Goal: Transaction & Acquisition: Purchase product/service

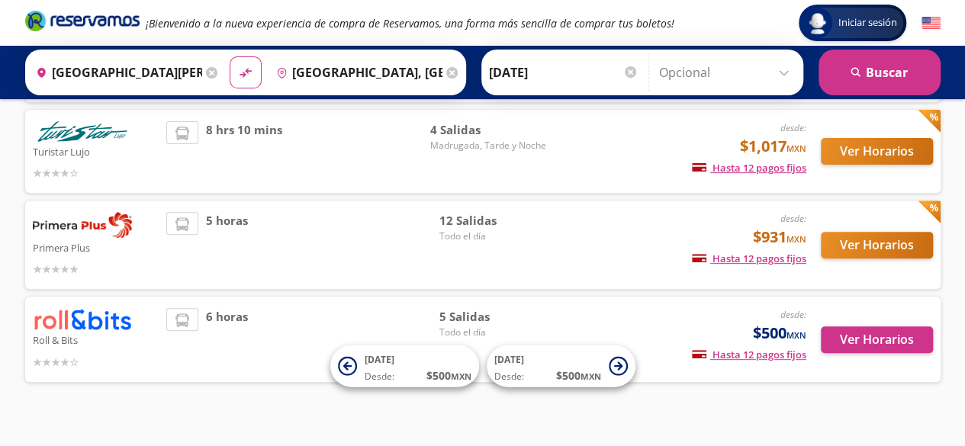
scroll to position [209, 0]
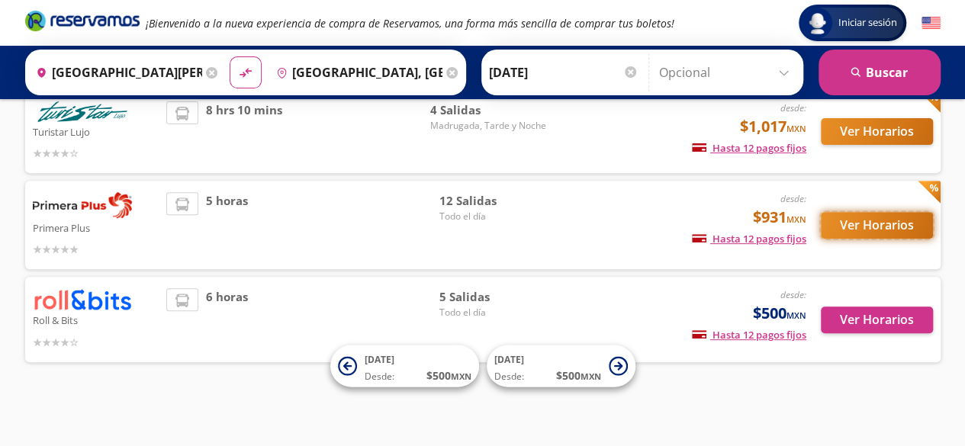
click at [843, 224] on button "Ver Horarios" at bounding box center [877, 225] width 112 height 27
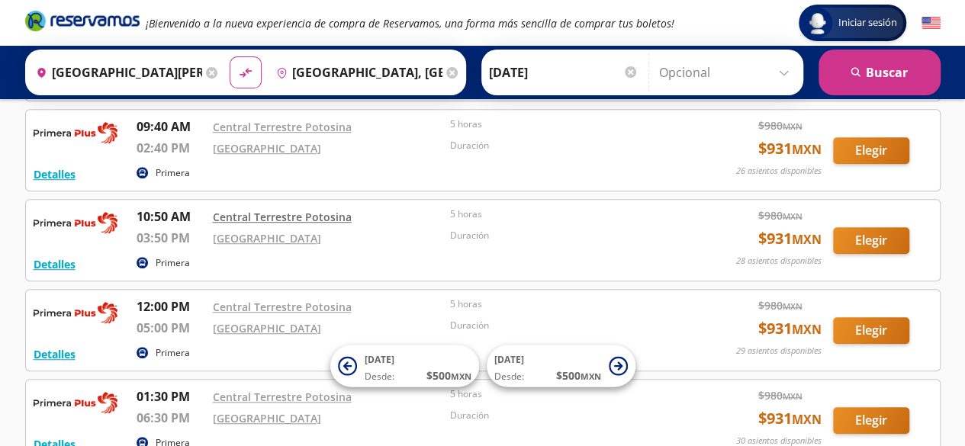
scroll to position [458, 0]
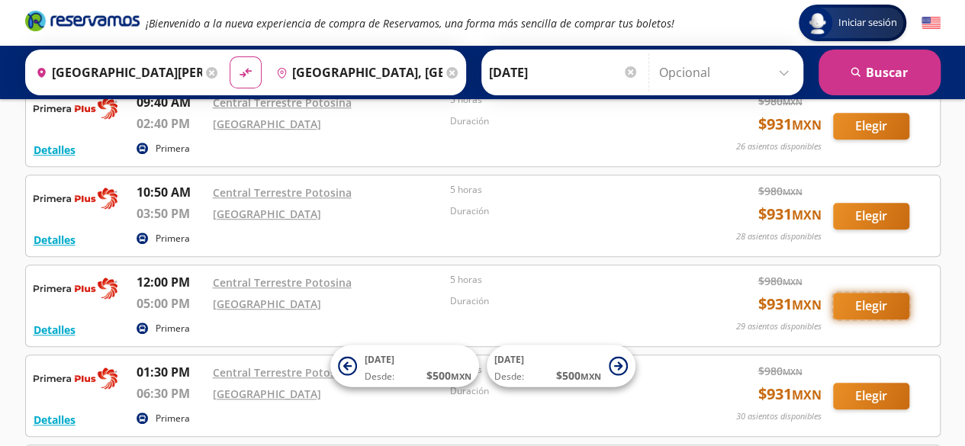
click at [888, 302] on button "Elegir" at bounding box center [871, 306] width 76 height 27
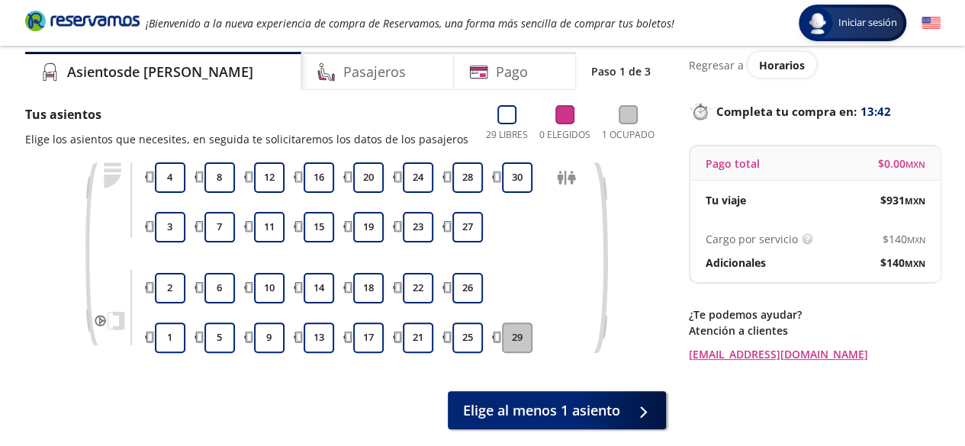
scroll to position [76, 0]
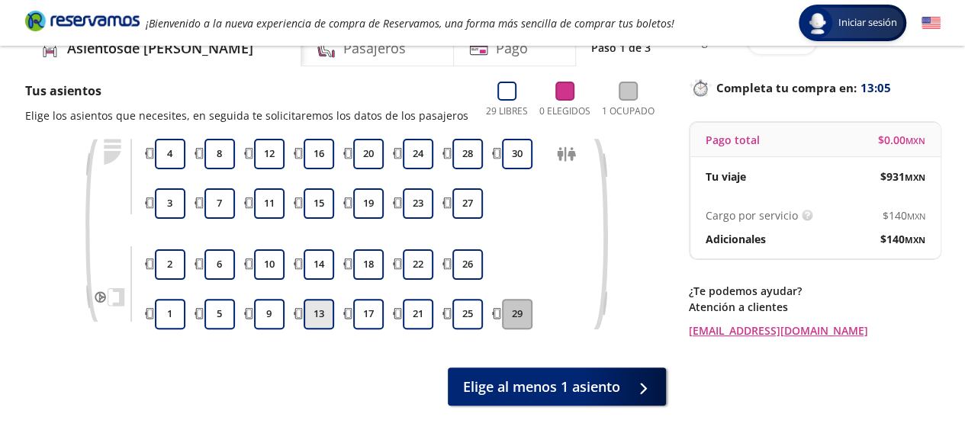
click at [320, 315] on button "13" at bounding box center [319, 314] width 31 height 31
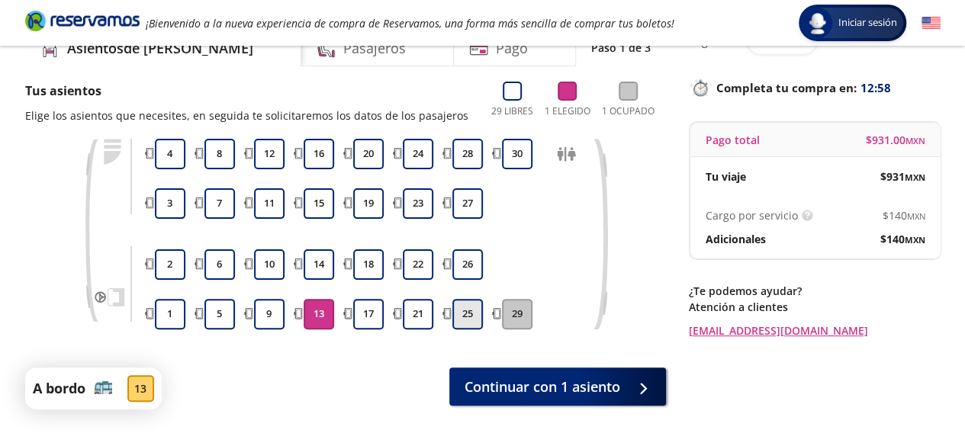
click at [463, 317] on button "25" at bounding box center [467, 314] width 31 height 31
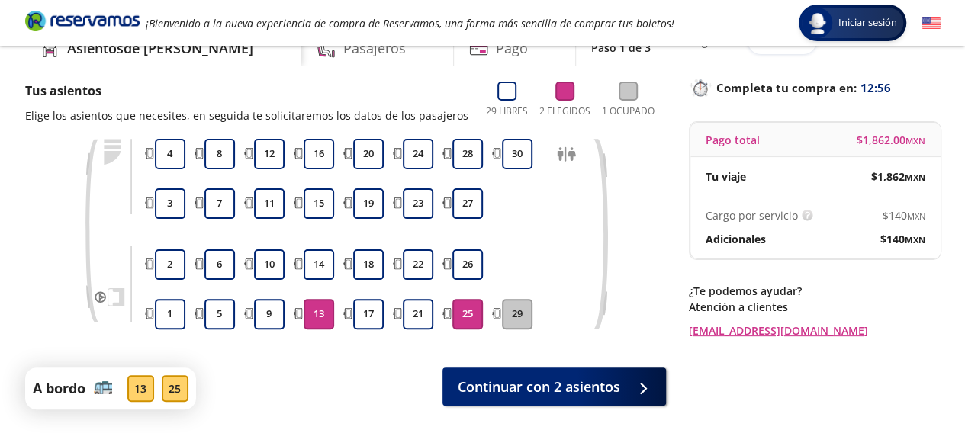
drag, startPoint x: 134, startPoint y: 390, endPoint x: 144, endPoint y: 386, distance: 10.6
click at [133, 390] on div "13" at bounding box center [140, 388] width 27 height 27
click at [317, 301] on button "13" at bounding box center [319, 314] width 31 height 31
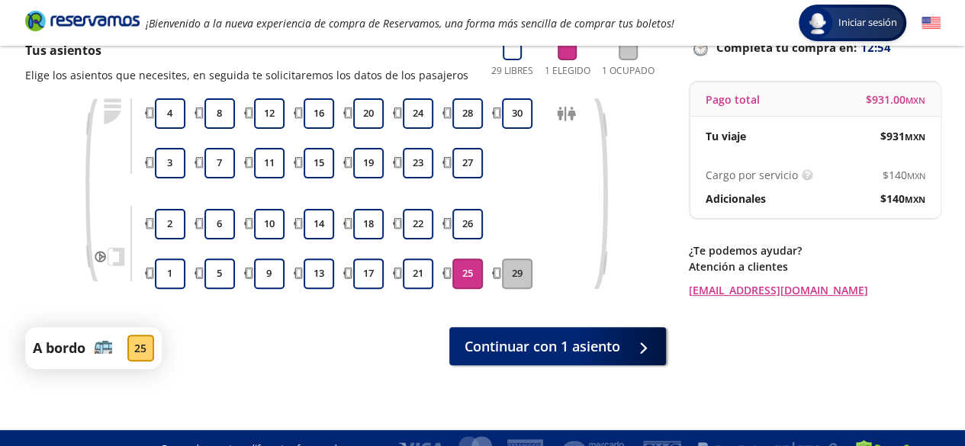
scroll to position [139, 0]
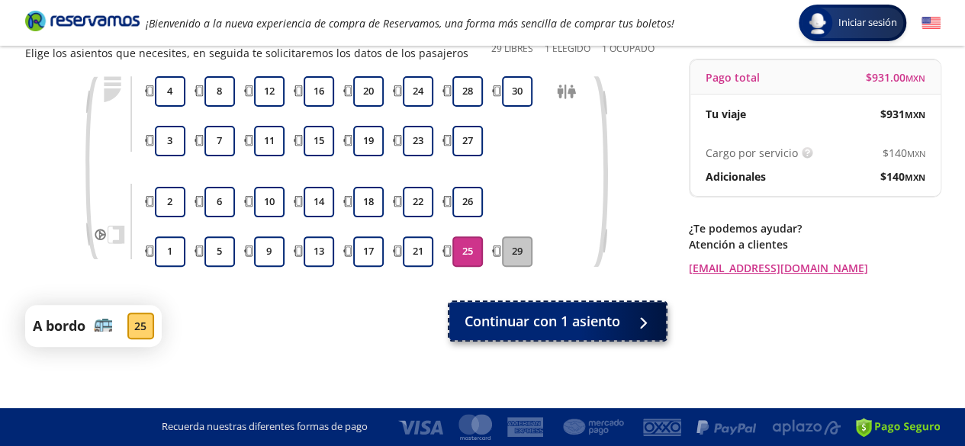
click at [622, 326] on button "Continuar con 1 asiento" at bounding box center [557, 321] width 217 height 38
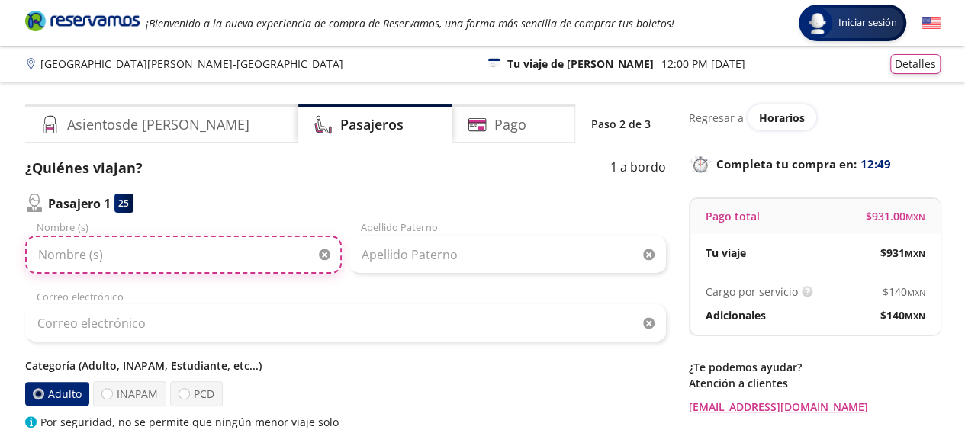
click at [187, 269] on input "Nombre (s)" at bounding box center [183, 255] width 317 height 38
type input "David Fernando"
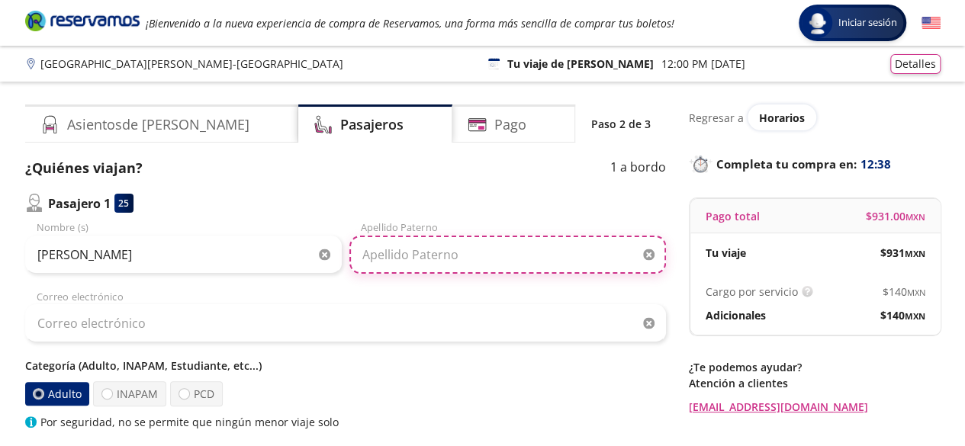
click at [418, 259] on input "Apellido Paterno" at bounding box center [507, 255] width 317 height 38
type input "De La Teja Pacheco"
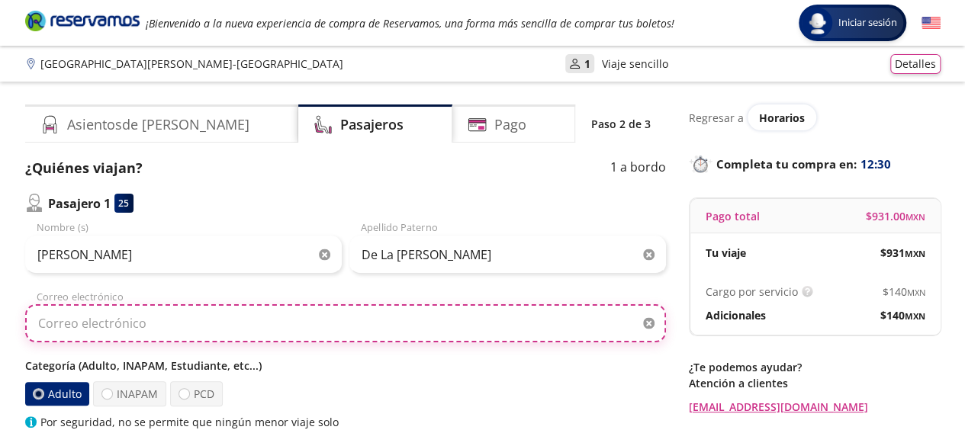
click at [114, 320] on input "Correo electrónico" at bounding box center [345, 323] width 641 height 38
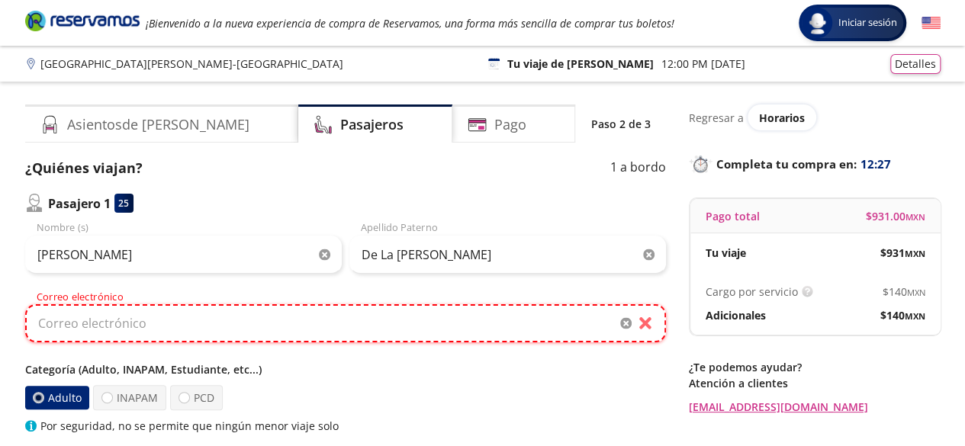
click at [281, 328] on input "Correo electrónico" at bounding box center [345, 323] width 641 height 38
paste input "logistica3@orthinlab.com.mx"
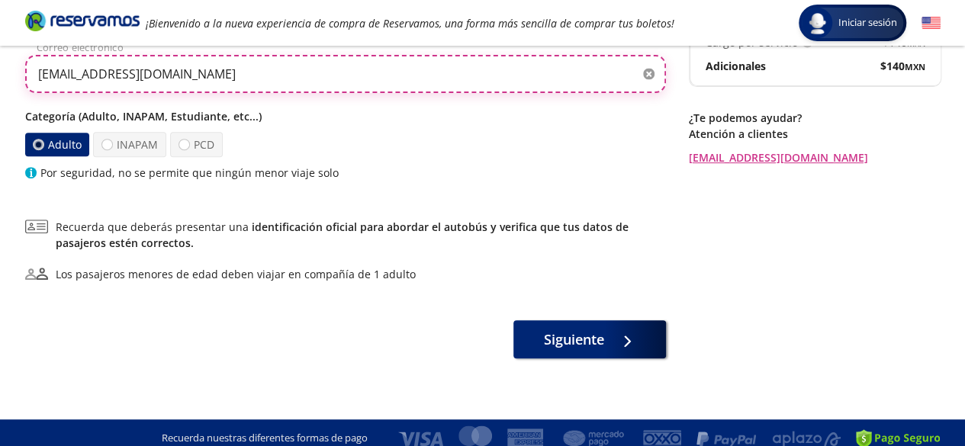
scroll to position [260, 0]
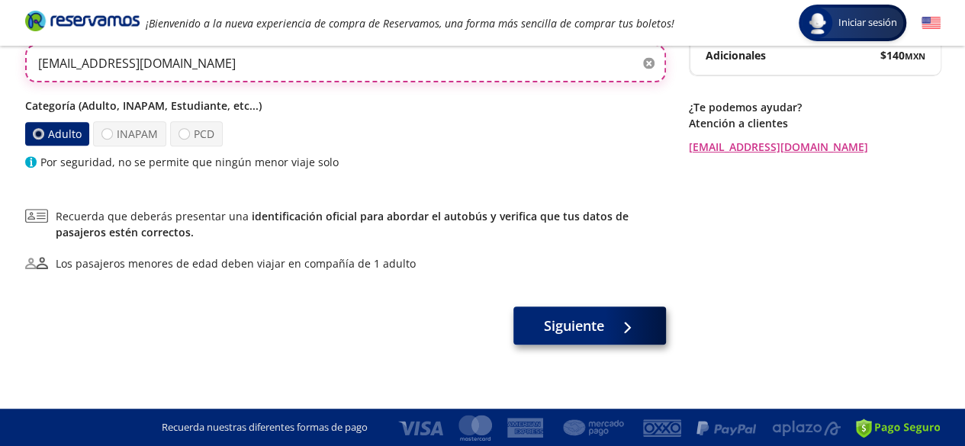
type input "logistica3@orthinlab.com.mx"
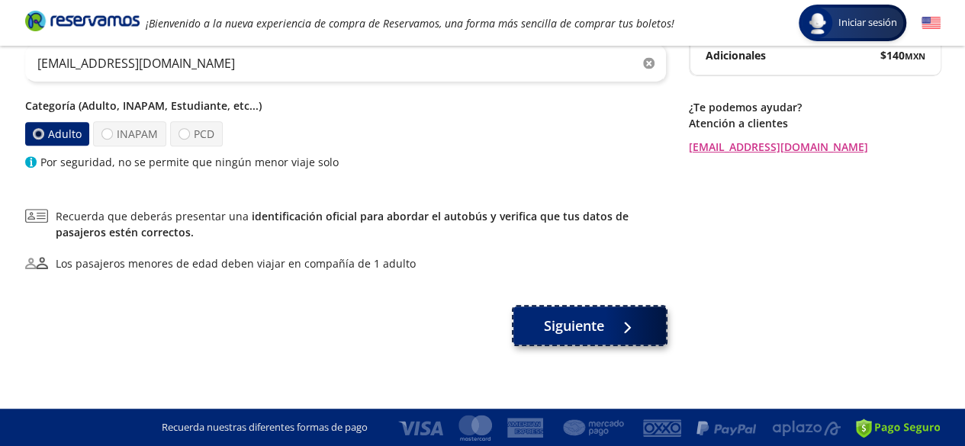
click at [588, 316] on span "Siguiente" at bounding box center [574, 326] width 60 height 21
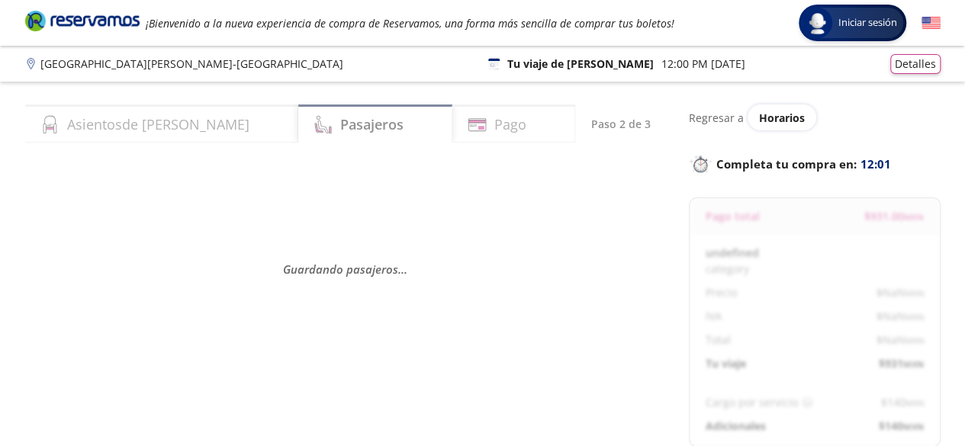
select select "MX"
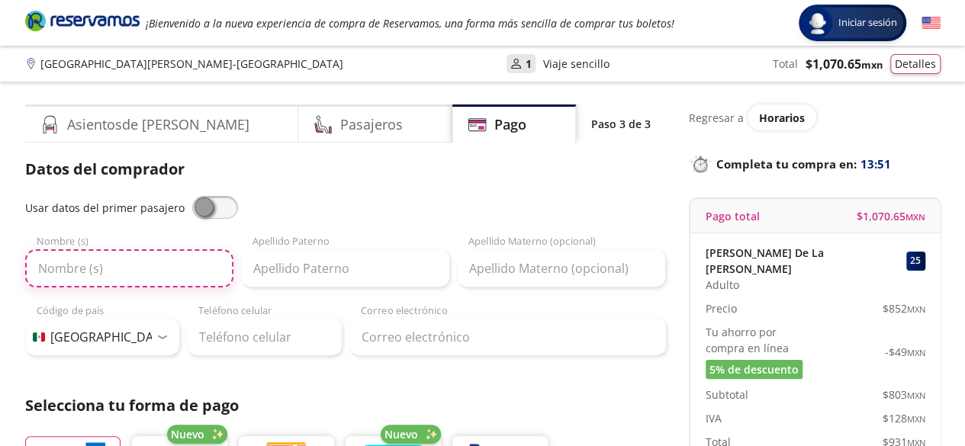
click at [105, 265] on input "Nombre (s)" at bounding box center [129, 268] width 208 height 38
type input "Nancy Pamela"
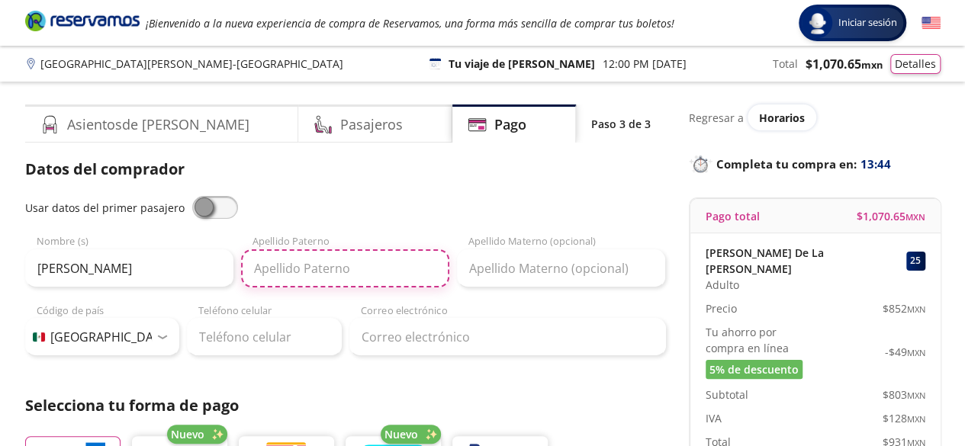
click at [276, 277] on input "Apellido Paterno" at bounding box center [345, 268] width 208 height 38
type input "v"
type input "Valdes"
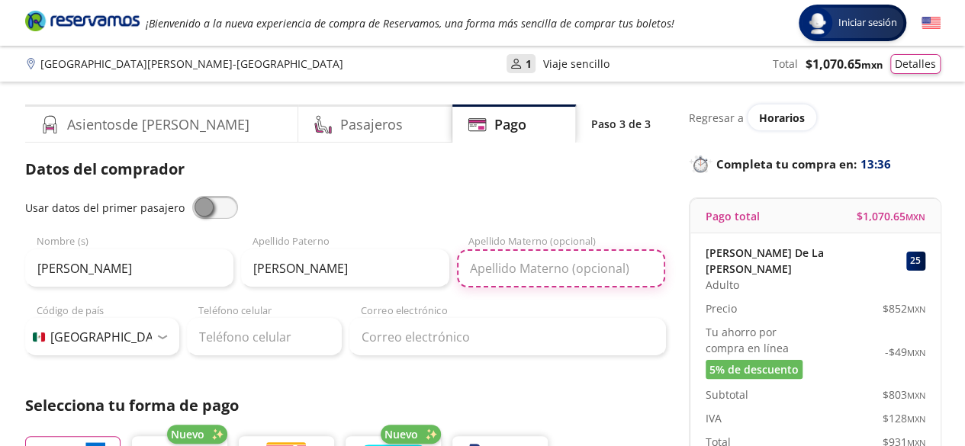
click at [499, 261] on input "Apellido Materno (opcional)" at bounding box center [561, 268] width 208 height 38
type input "Reyes"
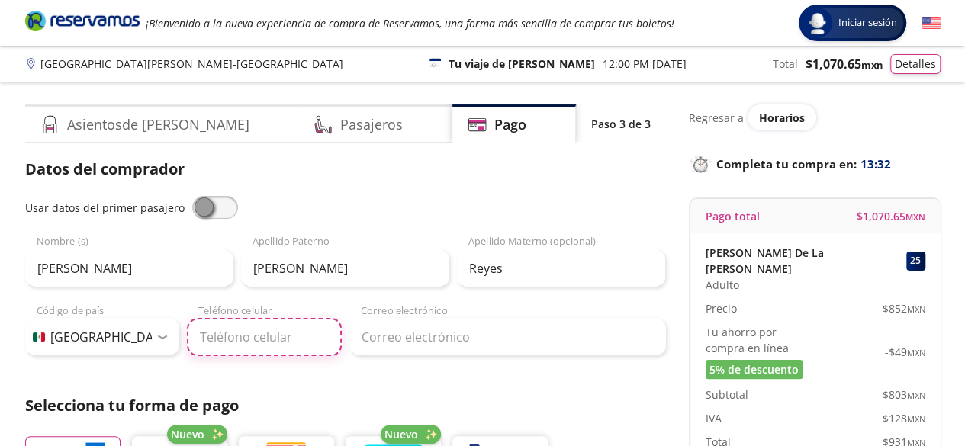
click at [240, 343] on input "Teléfono celular" at bounding box center [264, 337] width 155 height 38
type input "55 1347 1328"
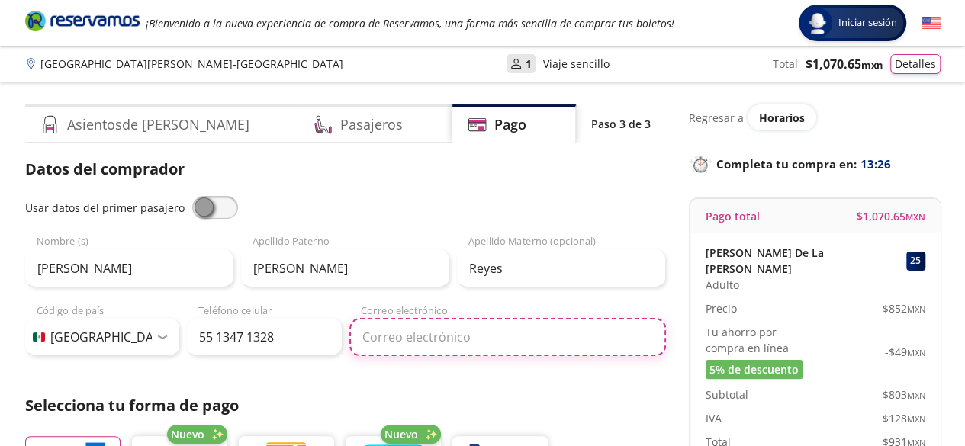
click at [393, 330] on input "Correo electrónico" at bounding box center [507, 337] width 317 height 38
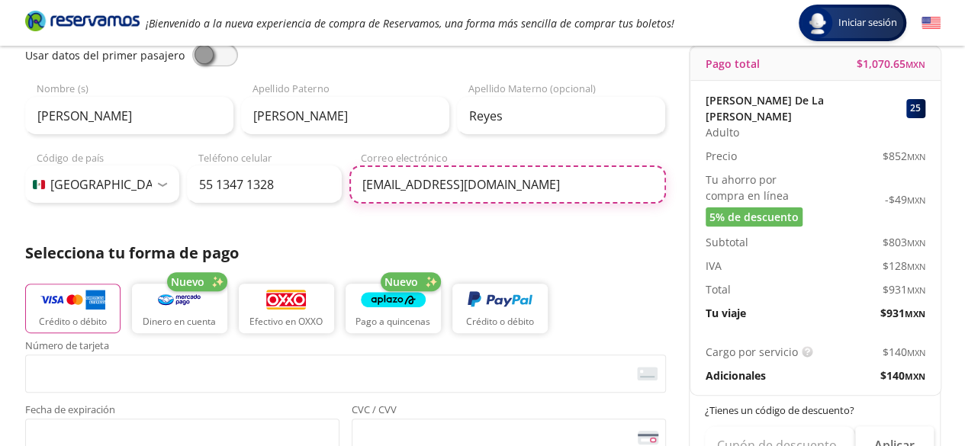
type input "tesoreria1@orthinlab.com.mx"
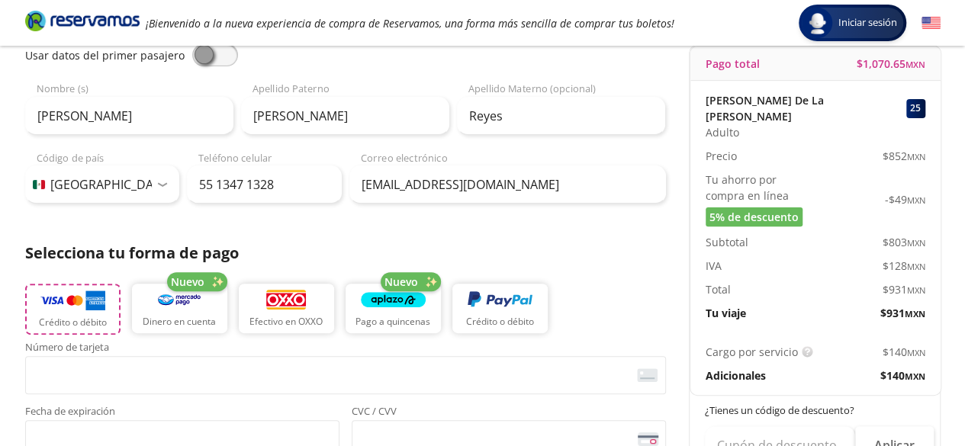
click at [68, 318] on p "Crédito o débito" at bounding box center [73, 323] width 68 height 14
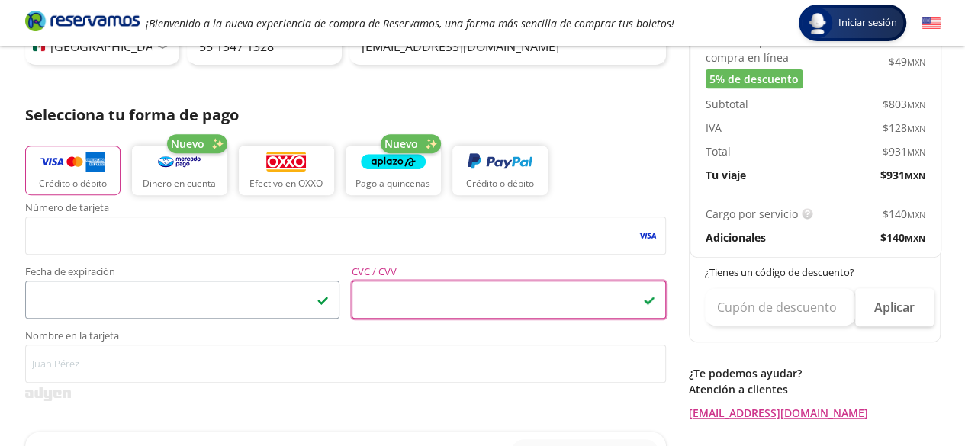
scroll to position [305, 0]
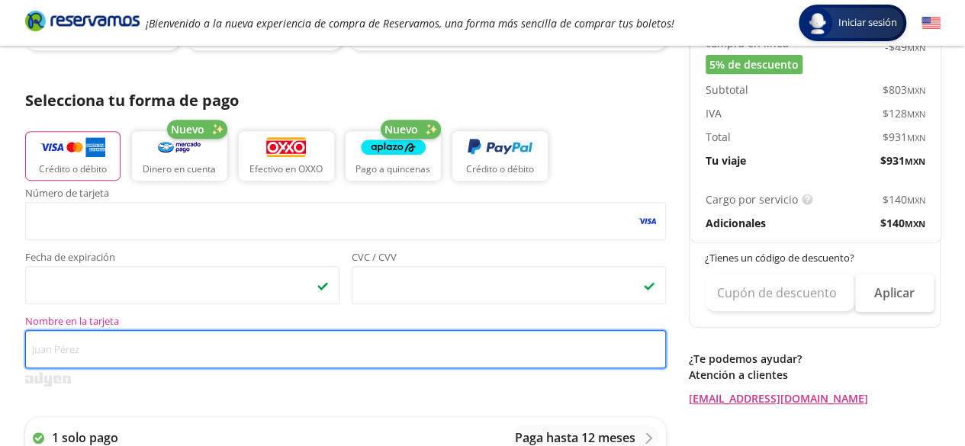
click at [98, 350] on input "Nombre en la tarjeta" at bounding box center [345, 349] width 641 height 38
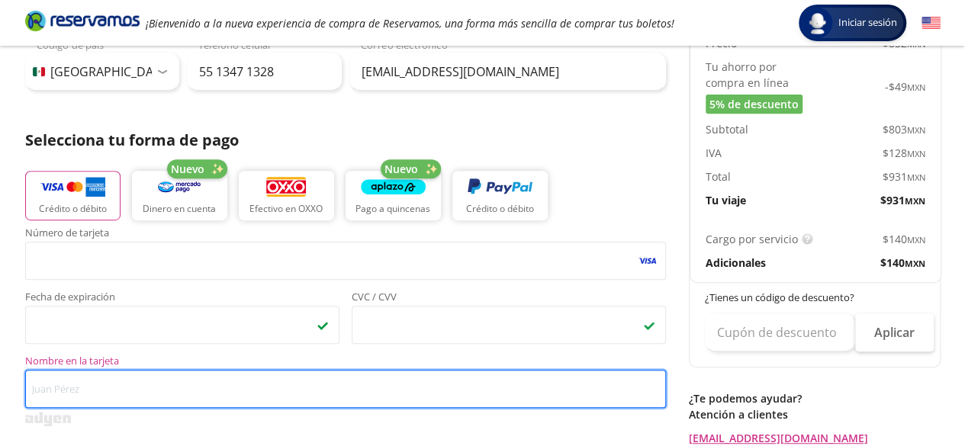
scroll to position [76, 0]
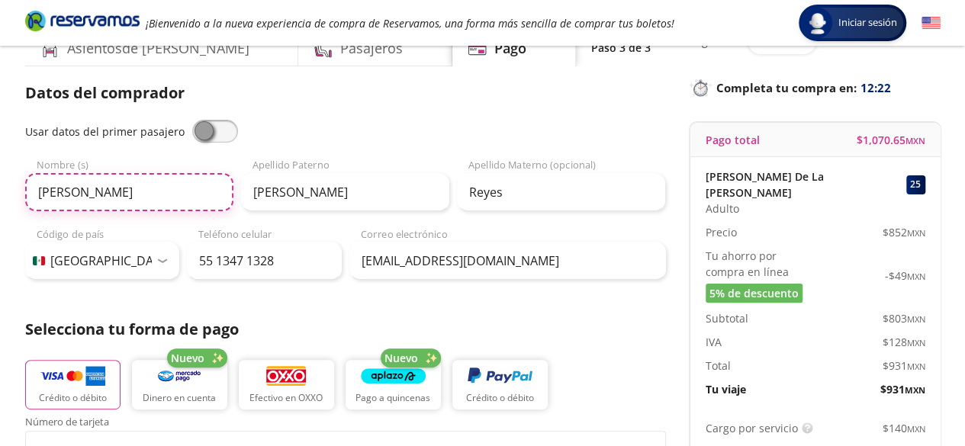
click at [80, 196] on input "Nancy Pamela" at bounding box center [129, 192] width 208 height 38
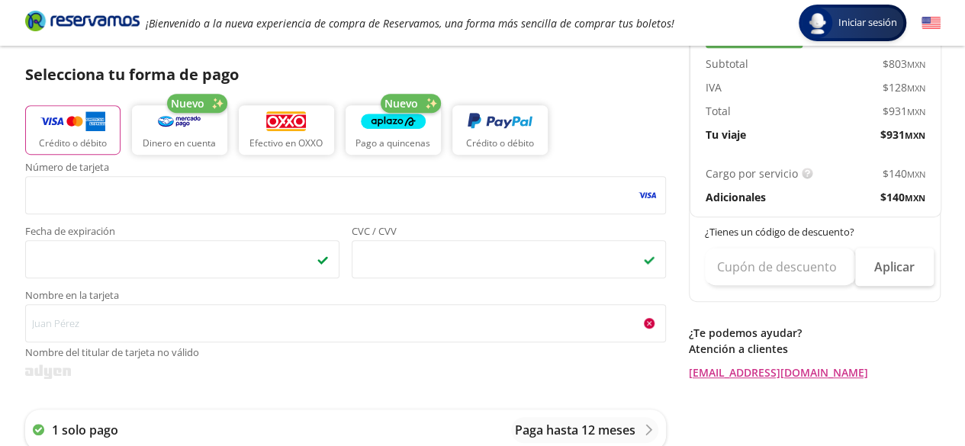
scroll to position [381, 0]
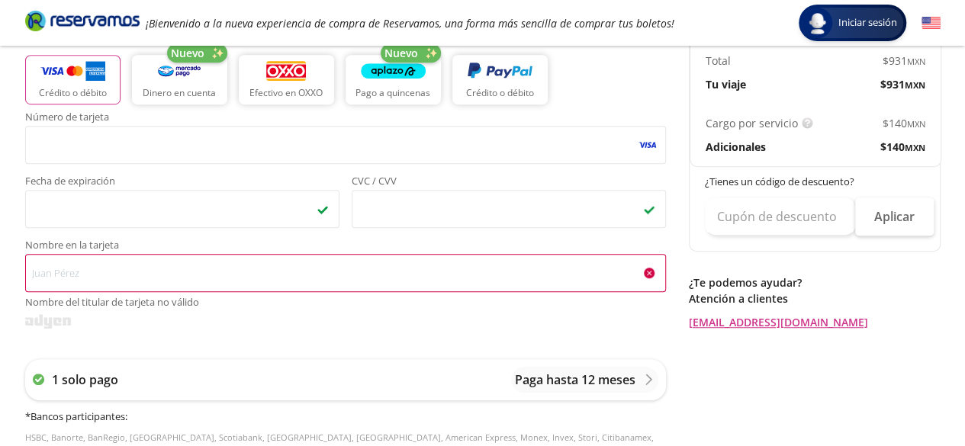
type input "PamelaNancy"
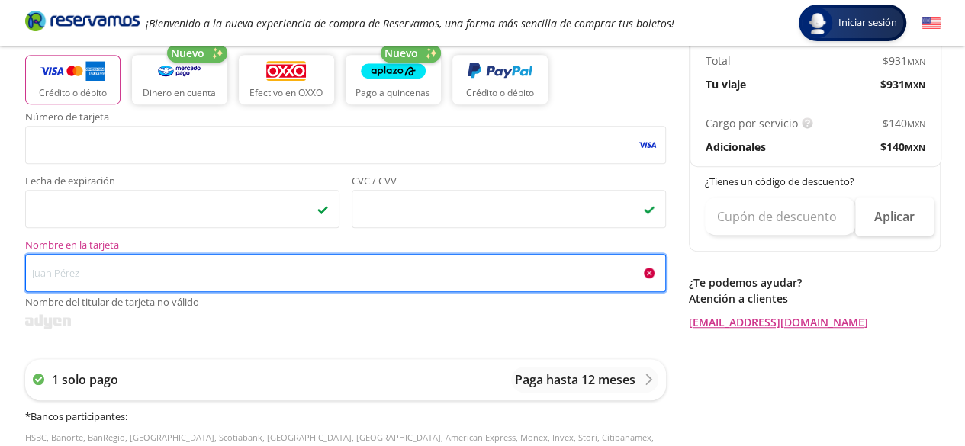
click at [82, 280] on input "Nombre en la tarjeta Nombre del titular de tarjeta no válido" at bounding box center [345, 273] width 641 height 38
paste input "PamelaNancy"
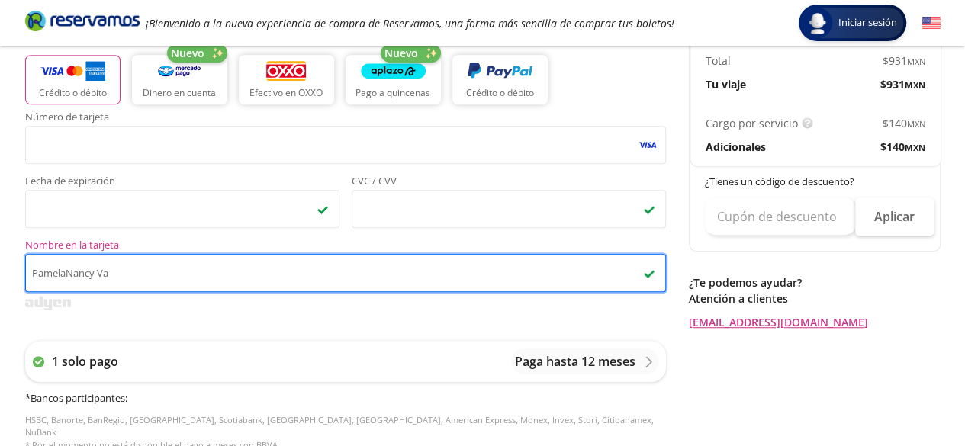
drag, startPoint x: 114, startPoint y: 277, endPoint x: 0, endPoint y: 285, distance: 114.7
click at [0, 285] on div "Group 9 Created with Sketch. Pago San Luis Potosí - Ciudad de México Iniciar se…" at bounding box center [482, 251] width 965 height 1264
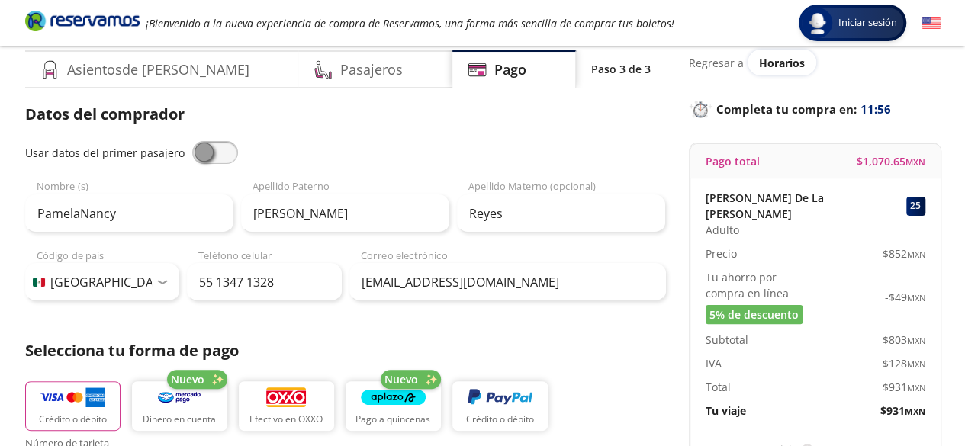
scroll to position [0, 0]
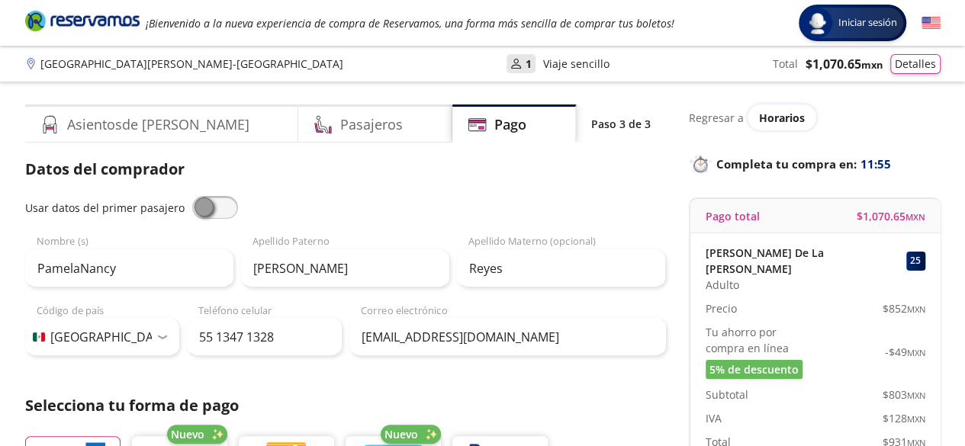
type input "Nancy Pamela Valdes Reyes"
drag, startPoint x: 127, startPoint y: 270, endPoint x: 31, endPoint y: 278, distance: 96.4
click at [31, 278] on input "PamelaNancy" at bounding box center [129, 268] width 208 height 38
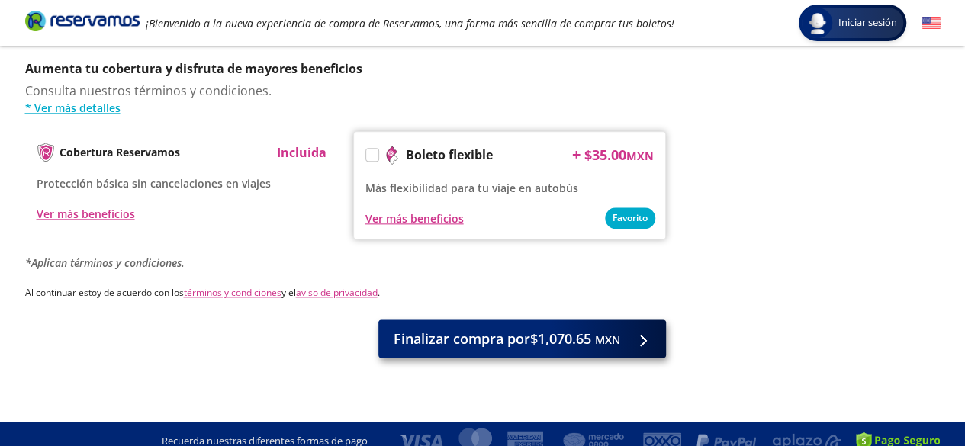
scroll to position [804, 0]
type input "Nancy Pamela"
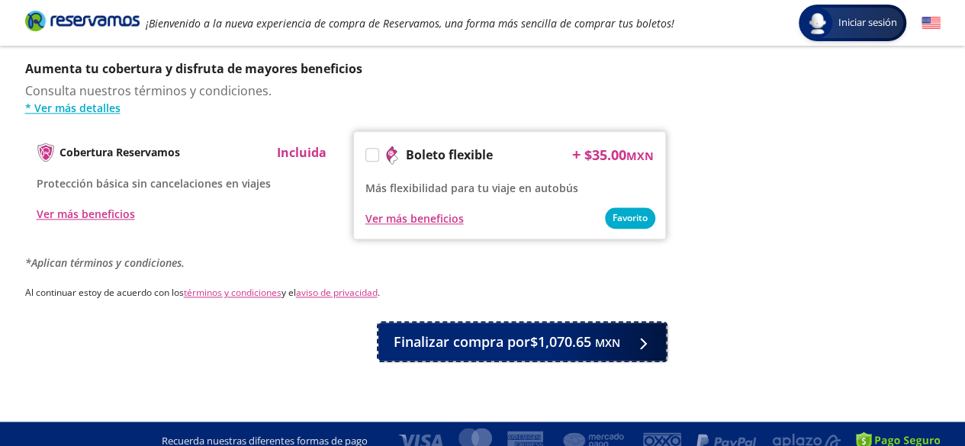
drag, startPoint x: 557, startPoint y: 317, endPoint x: 553, endPoint y: 332, distance: 15.7
click at [554, 332] on span "Finalizar compra por $1,070.65 MXN" at bounding box center [507, 342] width 227 height 21
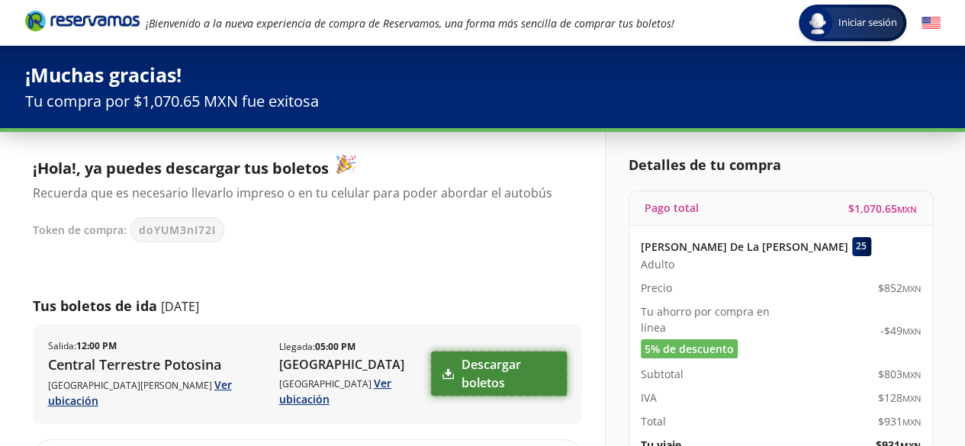
click at [520, 363] on link "Descargar boletos" at bounding box center [498, 374] width 135 height 44
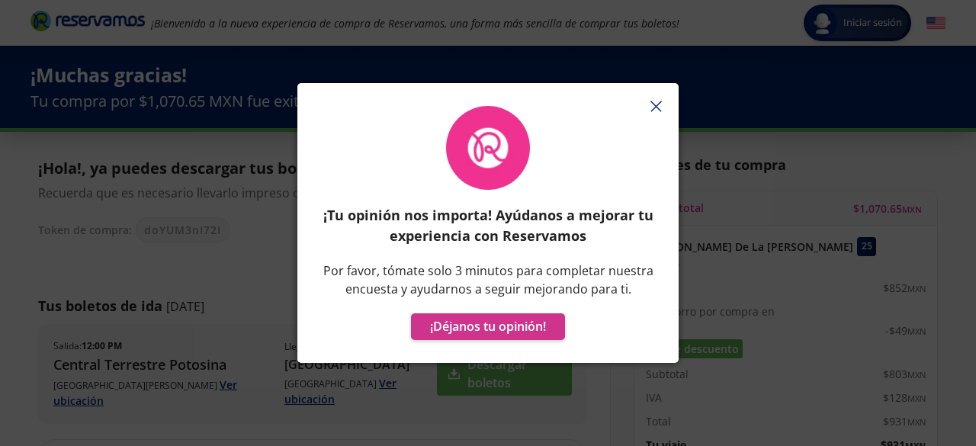
click at [661, 101] on line "button" at bounding box center [656, 106] width 10 height 10
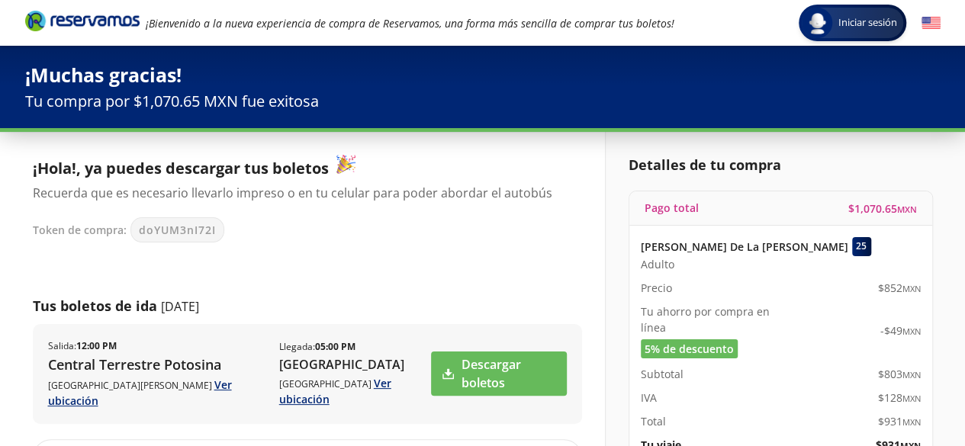
scroll to position [153, 0]
